Goal: Transaction & Acquisition: Purchase product/service

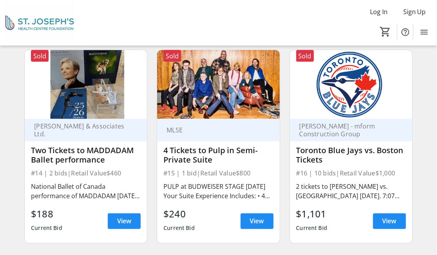
scroll to position [1087, 0]
click at [252, 224] on span "View" at bounding box center [257, 221] width 14 height 9
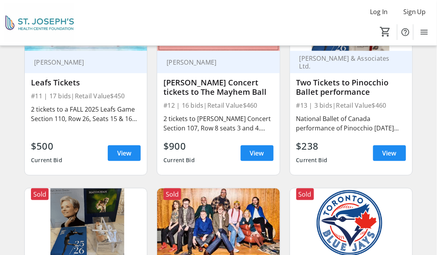
scroll to position [990, 0]
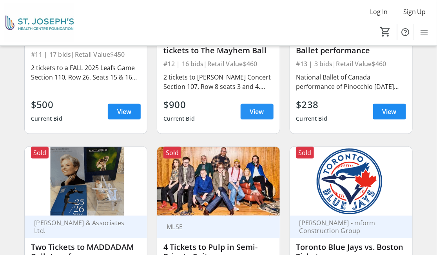
click at [263, 116] on span "View" at bounding box center [257, 111] width 14 height 9
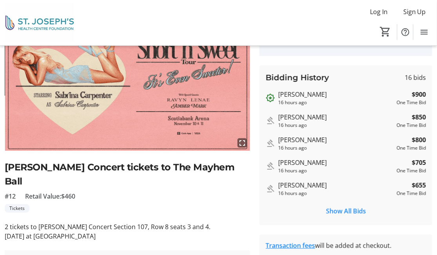
scroll to position [61, 0]
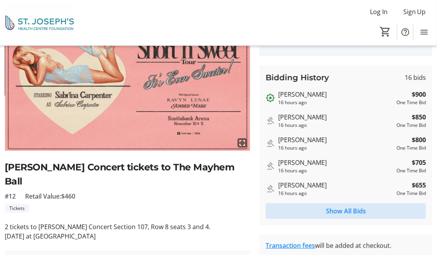
click at [349, 214] on span "Show All Bids" at bounding box center [346, 210] width 40 height 9
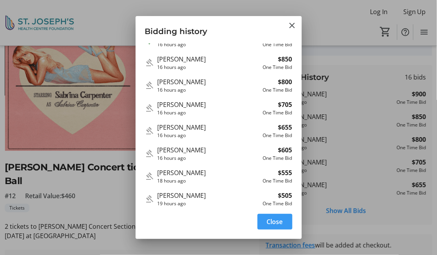
scroll to position [0, 0]
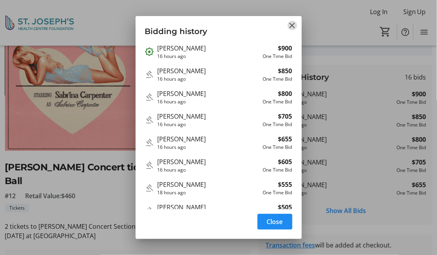
click at [291, 25] on mat-icon "Close" at bounding box center [292, 25] width 9 height 9
